Goal: Use online tool/utility: Utilize a website feature to perform a specific function

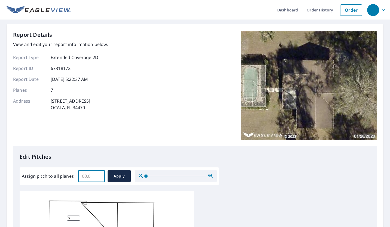
click at [96, 177] on input "Assign pitch to all planes" at bounding box center [91, 176] width 27 height 15
type input "4"
click at [124, 175] on span "Apply" at bounding box center [119, 176] width 14 height 7
type input "4"
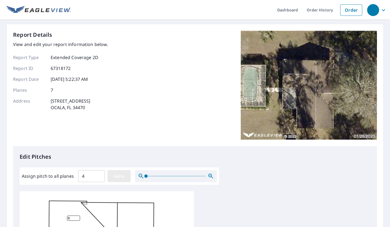
type input "4"
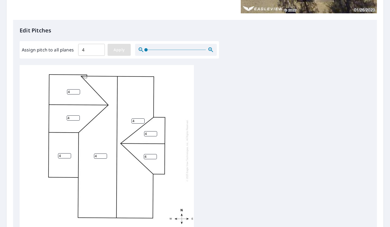
scroll to position [129, 0]
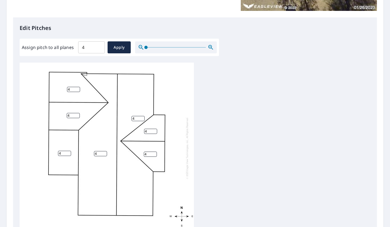
click at [64, 154] on input "4" at bounding box center [64, 153] width 13 height 5
type input "0"
click at [215, 151] on div "4 4 4 0 4 4 4" at bounding box center [195, 148] width 351 height 171
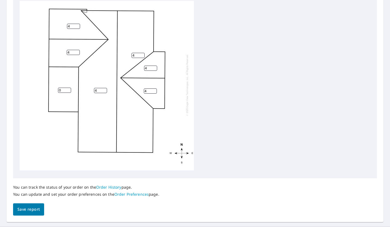
scroll to position [204, 0]
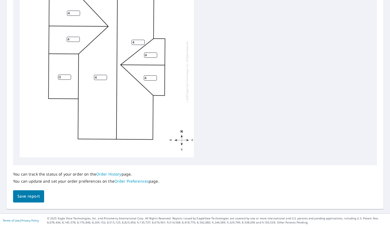
click at [28, 201] on button "Save report" at bounding box center [28, 197] width 31 height 12
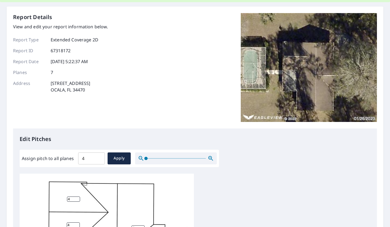
scroll to position [0, 0]
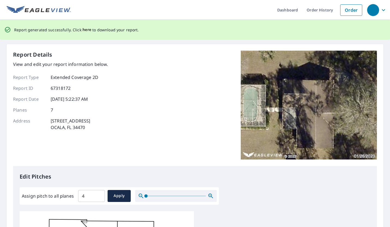
click at [87, 30] on span "here" at bounding box center [87, 29] width 9 height 7
click at [86, 31] on span "here" at bounding box center [87, 29] width 9 height 7
